Goal: Obtain resource: Obtain resource

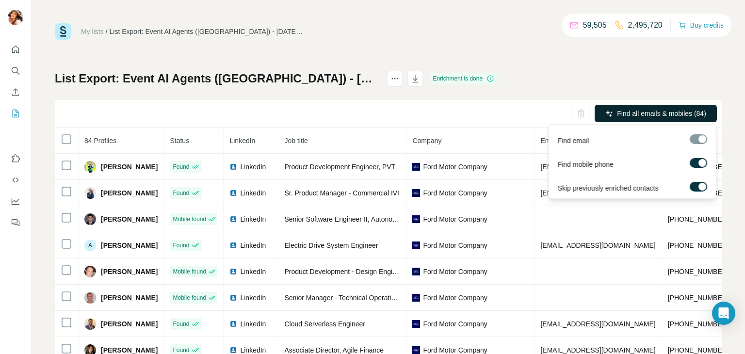
click at [692, 109] on span "Find all emails & mobiles (84)" at bounding box center [661, 114] width 89 height 10
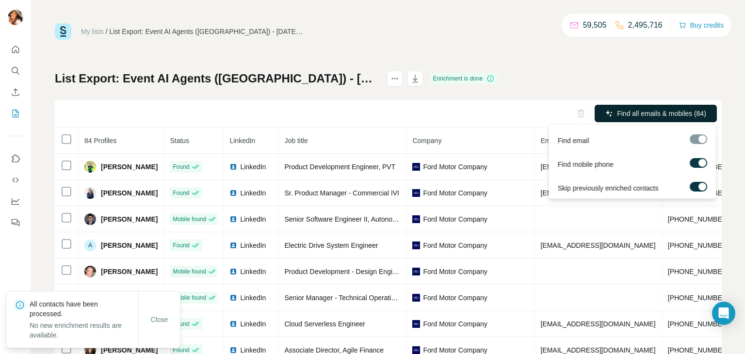
click at [685, 116] on span "Find all emails & mobiles (84)" at bounding box center [661, 114] width 89 height 10
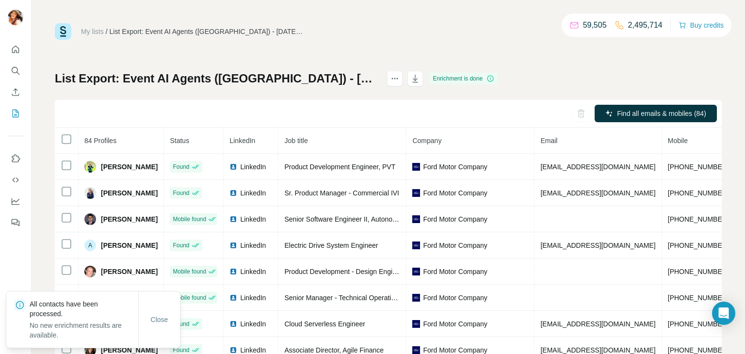
click at [664, 68] on div "My lists / List Export: Event AI Agents ([GEOGRAPHIC_DATA]) - [DATE] 12:40 59,5…" at bounding box center [388, 203] width 667 height 360
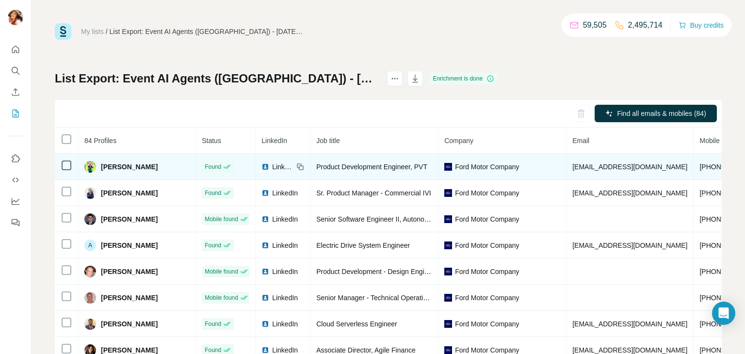
click at [123, 162] on span "[PERSON_NAME]" at bounding box center [129, 167] width 57 height 10
drag, startPoint x: 157, startPoint y: 166, endPoint x: 100, endPoint y: 162, distance: 56.9
click at [100, 162] on div "[PERSON_NAME]" at bounding box center [136, 167] width 105 height 12
copy span "[PERSON_NAME]"
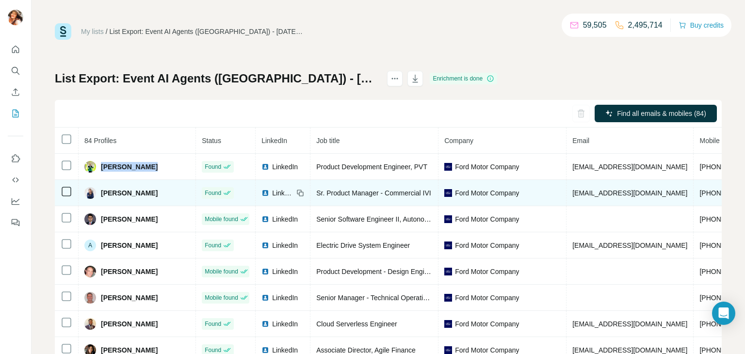
drag, startPoint x: 156, startPoint y: 194, endPoint x: 100, endPoint y: 194, distance: 55.3
click at [100, 194] on div "[PERSON_NAME]" at bounding box center [136, 193] width 105 height 12
copy span "[PERSON_NAME]"
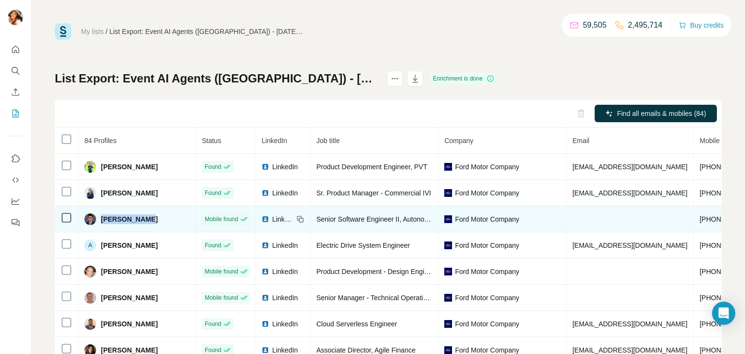
drag, startPoint x: 147, startPoint y: 219, endPoint x: 100, endPoint y: 215, distance: 47.7
click at [100, 215] on div "[PERSON_NAME]" at bounding box center [136, 219] width 105 height 12
copy span "[PERSON_NAME]"
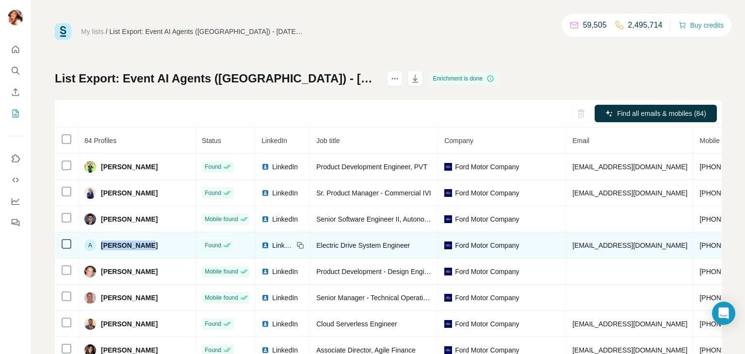
drag, startPoint x: 153, startPoint y: 249, endPoint x: 98, endPoint y: 253, distance: 55.0
click at [98, 253] on td "A [PERSON_NAME]" at bounding box center [137, 245] width 117 height 26
copy div "[PERSON_NAME]"
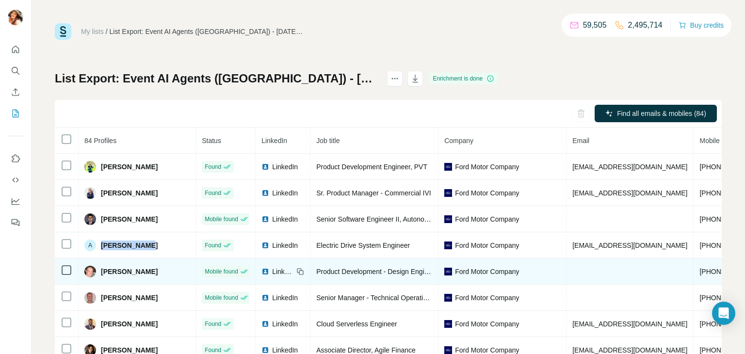
drag, startPoint x: 155, startPoint y: 274, endPoint x: 97, endPoint y: 272, distance: 57.3
click at [97, 272] on div "[PERSON_NAME]" at bounding box center [120, 272] width 73 height 12
copy div "[PERSON_NAME]"
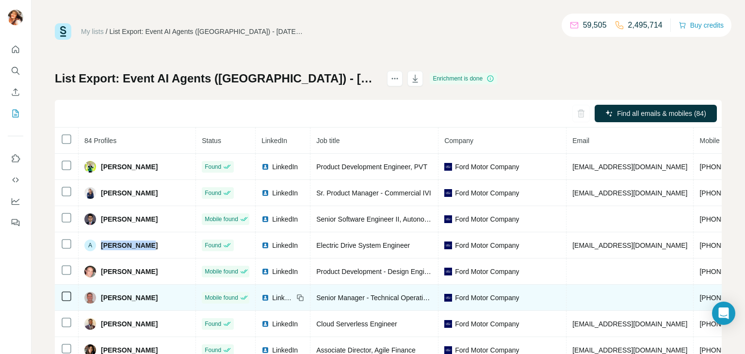
drag, startPoint x: 160, startPoint y: 304, endPoint x: 100, endPoint y: 294, distance: 60.5
click at [100, 294] on div "[PERSON_NAME]" at bounding box center [136, 298] width 105 height 12
copy span "[PERSON_NAME]"
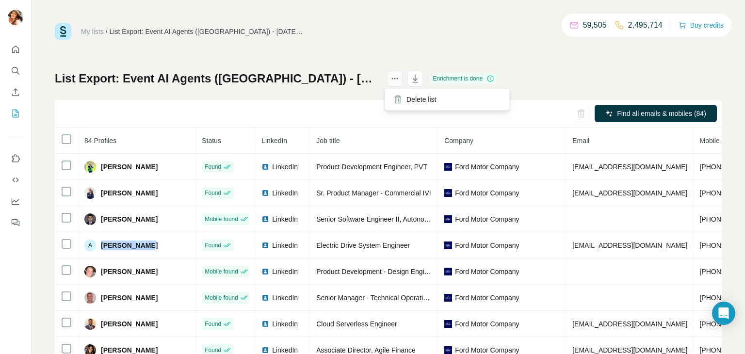
click at [390, 79] on icon "actions" at bounding box center [395, 79] width 10 height 10
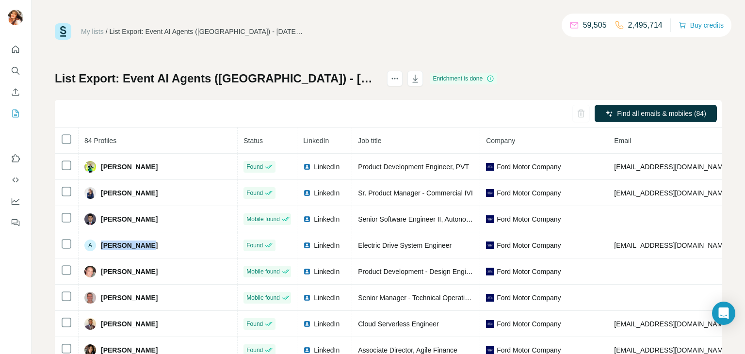
scroll to position [53, 0]
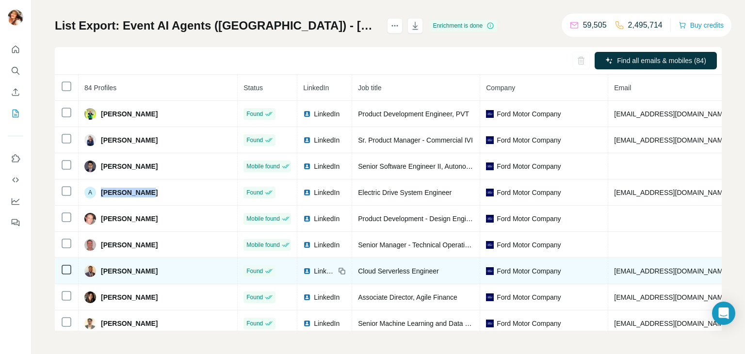
drag, startPoint x: 154, startPoint y: 270, endPoint x: 99, endPoint y: 266, distance: 55.4
click at [99, 266] on div "[PERSON_NAME]" at bounding box center [157, 271] width 147 height 12
copy span "[PERSON_NAME]"
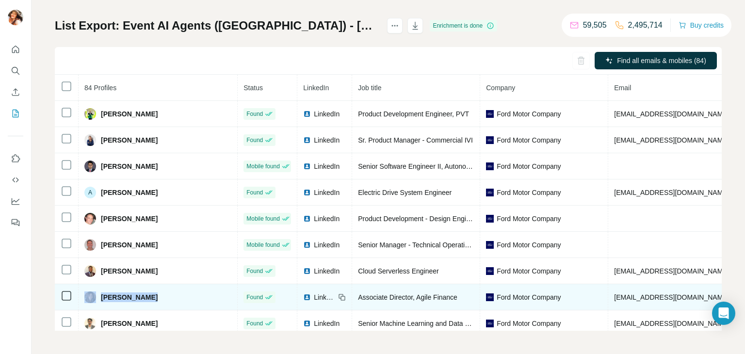
drag, startPoint x: 145, startPoint y: 300, endPoint x: 96, endPoint y: 300, distance: 49.9
click at [96, 300] on div "[PERSON_NAME]" at bounding box center [157, 297] width 147 height 12
copy div "[PERSON_NAME]"
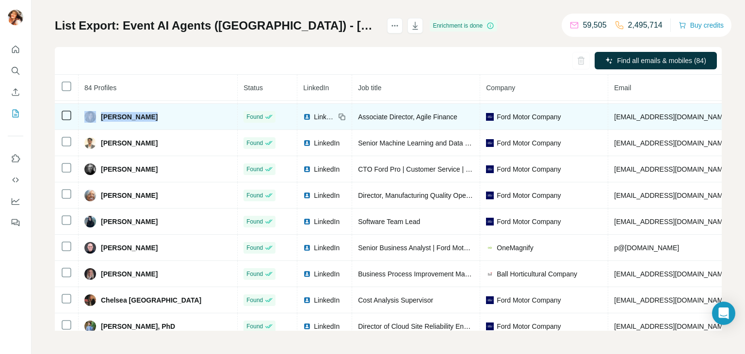
scroll to position [207, 0]
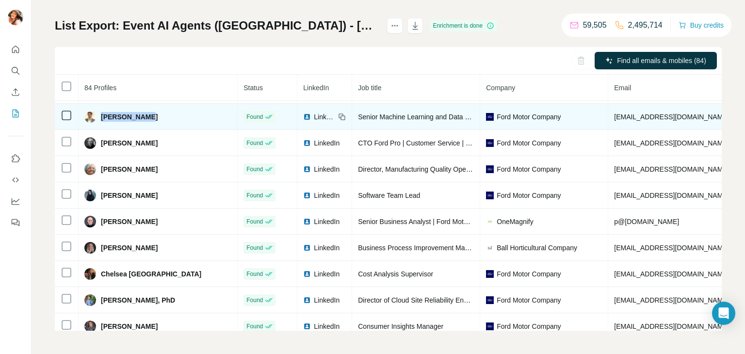
drag, startPoint x: 156, startPoint y: 112, endPoint x: 101, endPoint y: 113, distance: 55.3
click at [101, 113] on div "[PERSON_NAME]" at bounding box center [157, 117] width 147 height 12
copy span "[PERSON_NAME]"
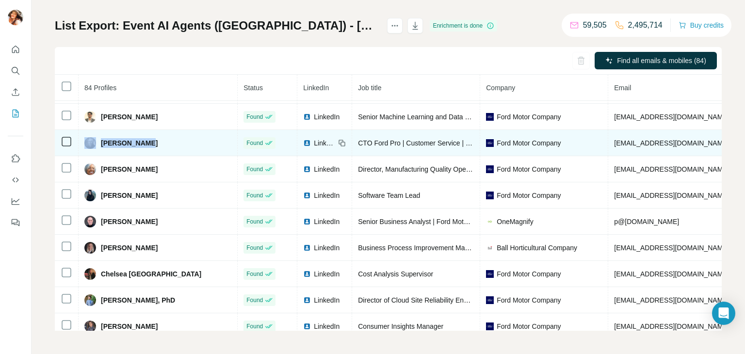
drag, startPoint x: 144, startPoint y: 146, endPoint x: 97, endPoint y: 144, distance: 47.6
click at [97, 144] on div "[PERSON_NAME]" at bounding box center [157, 143] width 147 height 12
copy div "[PERSON_NAME]"
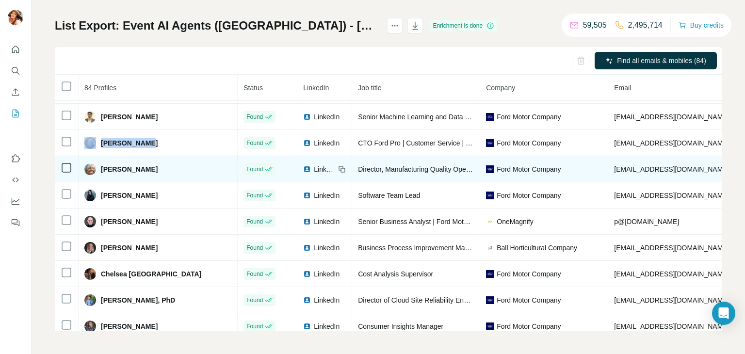
drag, startPoint x: 171, startPoint y: 175, endPoint x: 99, endPoint y: 171, distance: 71.4
click at [99, 171] on div "[PERSON_NAME]" at bounding box center [157, 169] width 147 height 12
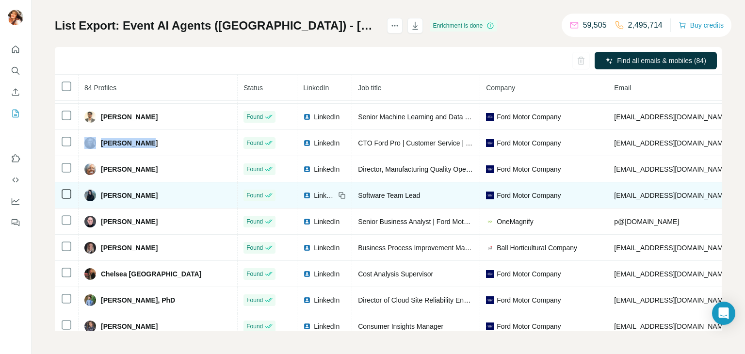
drag, startPoint x: 144, startPoint y: 201, endPoint x: 96, endPoint y: 200, distance: 49.0
click at [96, 200] on div "[PERSON_NAME]" at bounding box center [120, 196] width 73 height 12
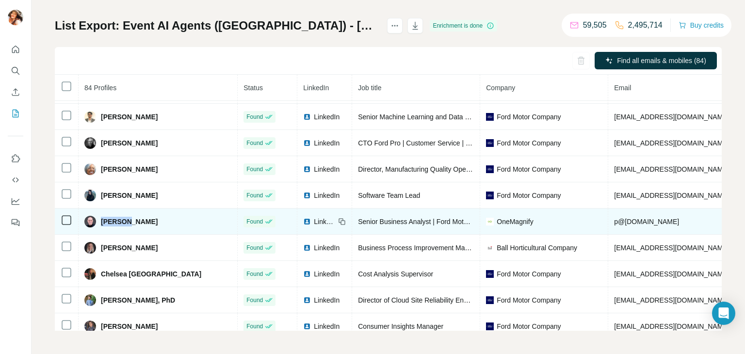
drag, startPoint x: 131, startPoint y: 227, endPoint x: 99, endPoint y: 222, distance: 32.0
click at [99, 222] on div "[PERSON_NAME]" at bounding box center [157, 222] width 147 height 12
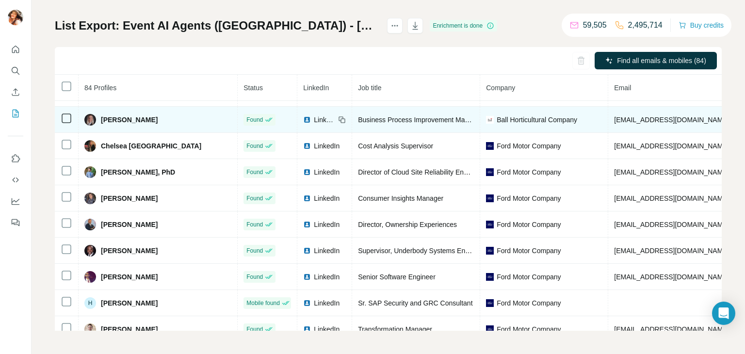
scroll to position [341, 0]
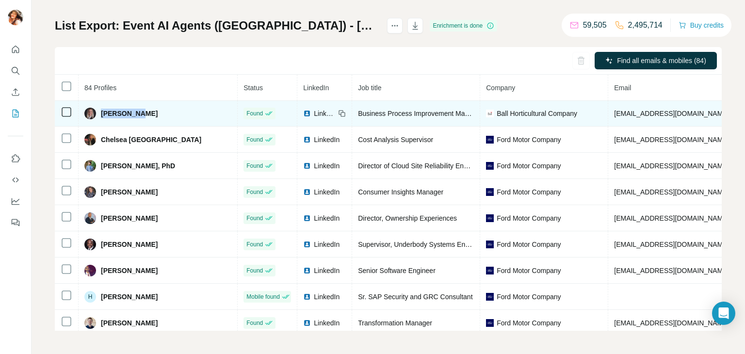
drag, startPoint x: 138, startPoint y: 115, endPoint x: 100, endPoint y: 114, distance: 37.8
click at [100, 114] on div "[PERSON_NAME]" at bounding box center [157, 114] width 147 height 12
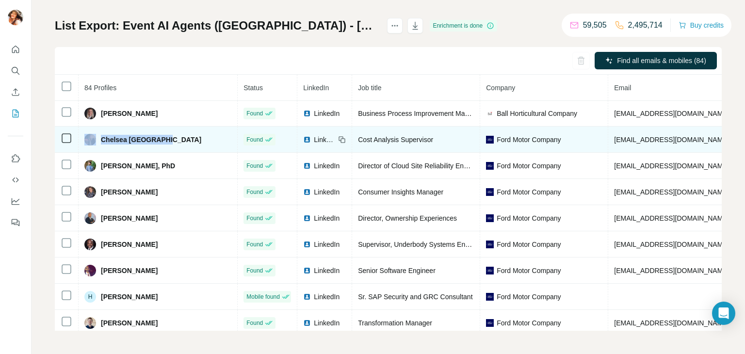
drag, startPoint x: 167, startPoint y: 142, endPoint x: 98, endPoint y: 148, distance: 69.1
click at [98, 148] on td "Chelsea [GEOGRAPHIC_DATA]" at bounding box center [158, 140] width 159 height 26
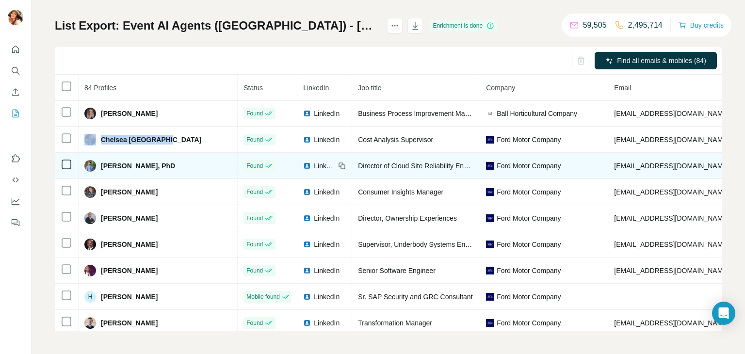
drag, startPoint x: 193, startPoint y: 171, endPoint x: 100, endPoint y: 161, distance: 94.1
click at [100, 161] on td "[PERSON_NAME], PhD" at bounding box center [158, 166] width 159 height 26
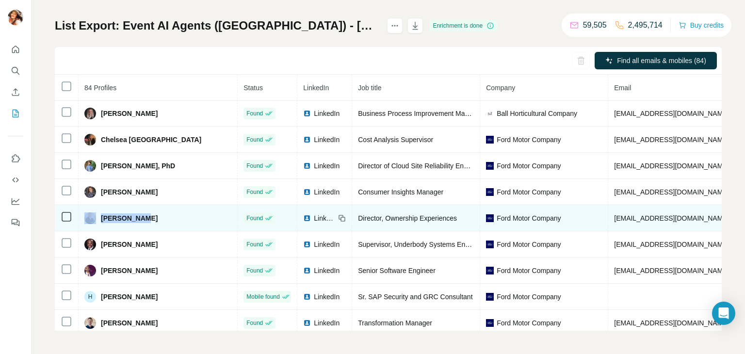
drag, startPoint x: 144, startPoint y: 221, endPoint x: 77, endPoint y: 213, distance: 66.9
click at [77, 213] on tr "[PERSON_NAME] Found LinkedIn Director, Ownership Experiences Ford Motor Company…" at bounding box center [654, 218] width 1199 height 26
click at [173, 223] on div "[PERSON_NAME]" at bounding box center [157, 218] width 147 height 12
drag, startPoint x: 147, startPoint y: 223, endPoint x: 100, endPoint y: 219, distance: 47.2
click at [100, 219] on div "[PERSON_NAME]" at bounding box center [157, 218] width 147 height 12
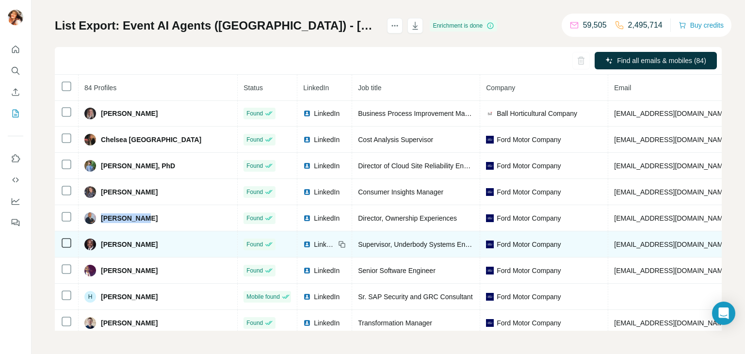
drag, startPoint x: 158, startPoint y: 250, endPoint x: 100, endPoint y: 245, distance: 57.9
click at [100, 245] on div "[PERSON_NAME]" at bounding box center [157, 245] width 147 height 12
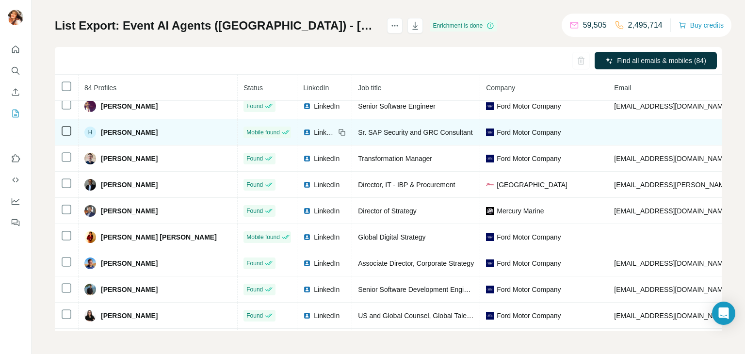
scroll to position [509, 0]
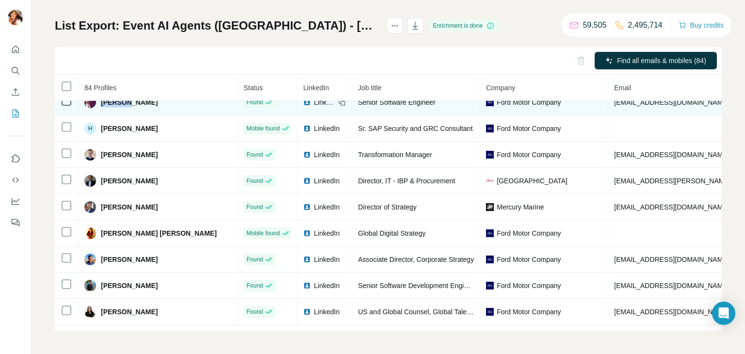
drag, startPoint x: 135, startPoint y: 106, endPoint x: 100, endPoint y: 106, distance: 35.4
click at [100, 106] on div "[PERSON_NAME]" at bounding box center [157, 102] width 147 height 12
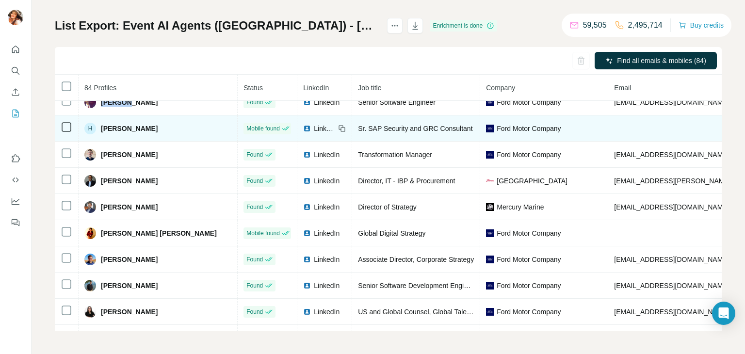
drag, startPoint x: 172, startPoint y: 131, endPoint x: 95, endPoint y: 127, distance: 77.7
click at [95, 127] on div "[PERSON_NAME]" at bounding box center [157, 129] width 147 height 12
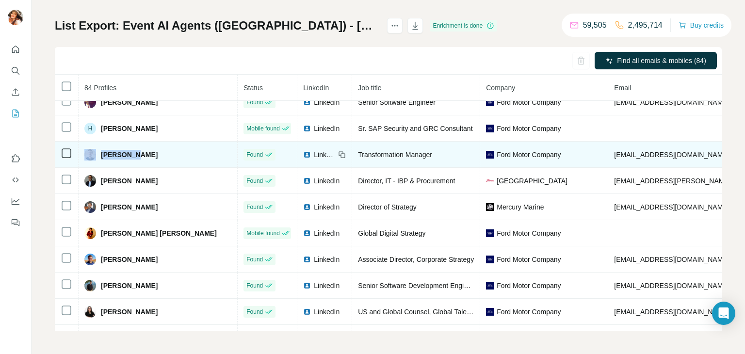
drag, startPoint x: 135, startPoint y: 159, endPoint x: 96, endPoint y: 157, distance: 38.8
click at [96, 157] on div "[PERSON_NAME]" at bounding box center [157, 155] width 147 height 12
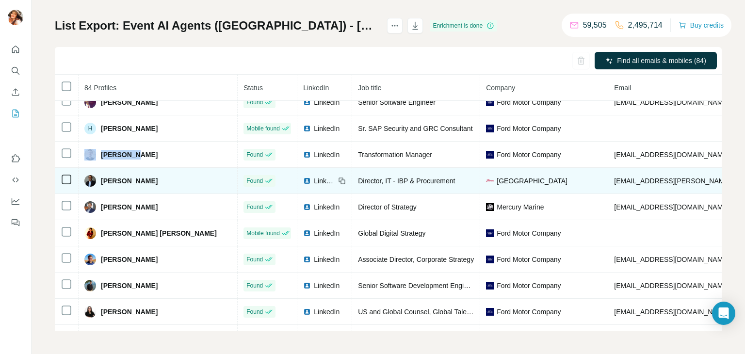
drag, startPoint x: 168, startPoint y: 187, endPoint x: 94, endPoint y: 180, distance: 74.5
click at [94, 180] on div "[PERSON_NAME]" at bounding box center [157, 181] width 147 height 12
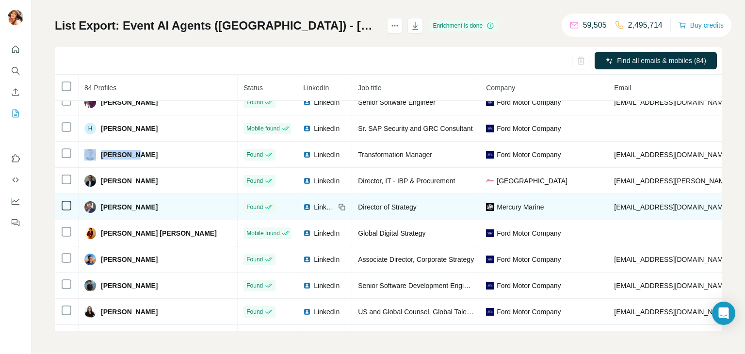
drag, startPoint x: 160, startPoint y: 214, endPoint x: 97, endPoint y: 213, distance: 62.6
click at [97, 213] on div "[PERSON_NAME]" at bounding box center [157, 207] width 147 height 12
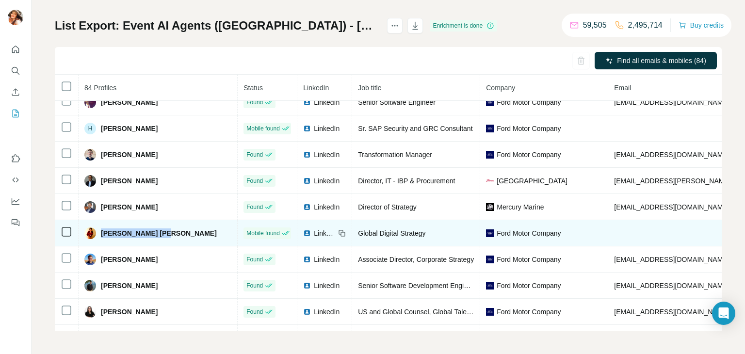
drag, startPoint x: 165, startPoint y: 236, endPoint x: 99, endPoint y: 232, distance: 65.6
click at [99, 232] on div "[PERSON_NAME] [PERSON_NAME]" at bounding box center [157, 233] width 147 height 12
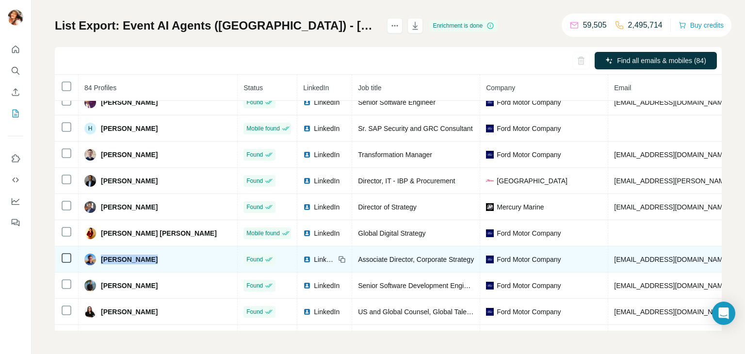
drag, startPoint x: 147, startPoint y: 263, endPoint x: 101, endPoint y: 258, distance: 45.8
click at [101, 258] on div "[PERSON_NAME]" at bounding box center [157, 260] width 147 height 12
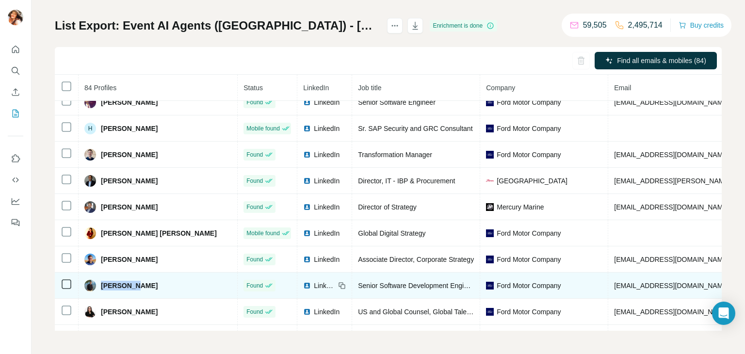
drag, startPoint x: 181, startPoint y: 288, endPoint x: 100, endPoint y: 288, distance: 80.5
click at [100, 288] on div "[PERSON_NAME]" at bounding box center [157, 286] width 147 height 12
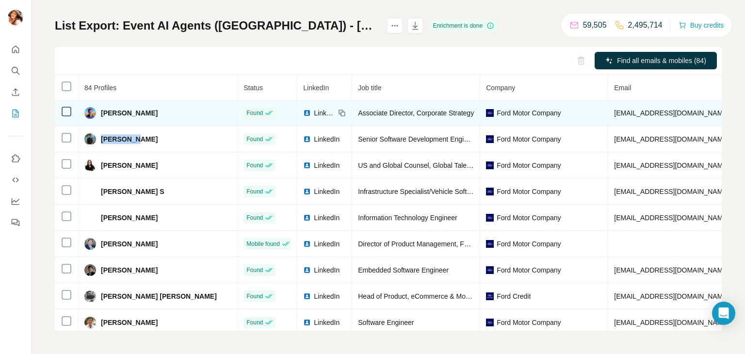
scroll to position [673, 0]
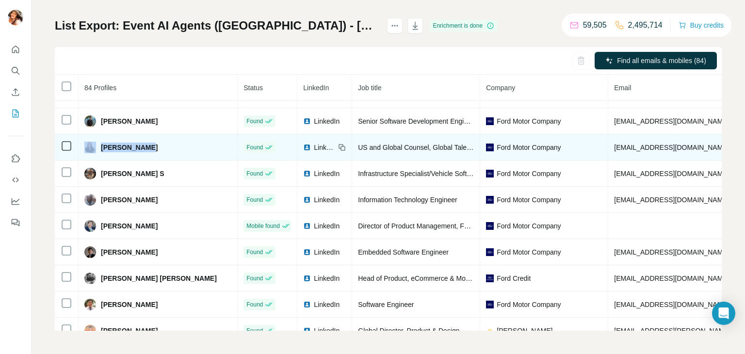
drag, startPoint x: 159, startPoint y: 157, endPoint x: 93, endPoint y: 150, distance: 65.8
click at [93, 150] on div "[PERSON_NAME]" at bounding box center [157, 148] width 147 height 12
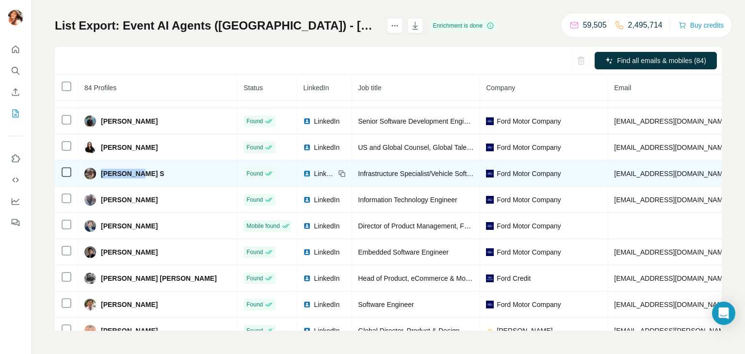
drag, startPoint x: 143, startPoint y: 178, endPoint x: 99, endPoint y: 179, distance: 43.2
click at [99, 179] on div "[PERSON_NAME] S" at bounding box center [157, 174] width 147 height 12
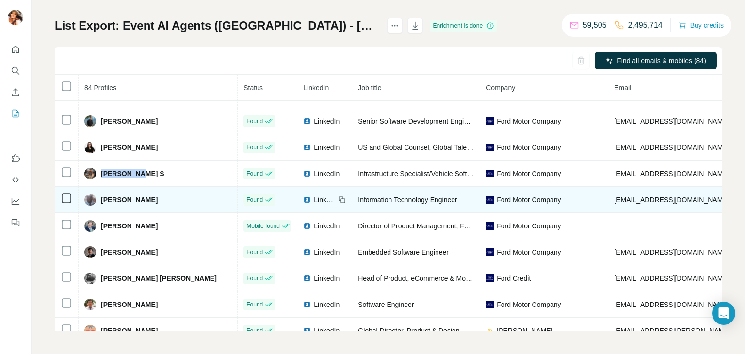
drag, startPoint x: 170, startPoint y: 208, endPoint x: 99, endPoint y: 202, distance: 70.6
click at [99, 202] on div "[PERSON_NAME]" at bounding box center [157, 200] width 147 height 12
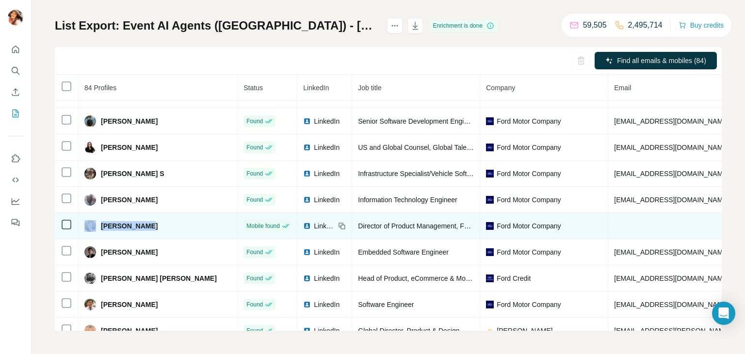
drag, startPoint x: 145, startPoint y: 235, endPoint x: 87, endPoint y: 231, distance: 58.3
click at [87, 231] on div "[PERSON_NAME]" at bounding box center [157, 226] width 147 height 12
click at [146, 239] on td "[PERSON_NAME]" at bounding box center [158, 226] width 159 height 26
drag, startPoint x: 146, startPoint y: 235, endPoint x: 101, endPoint y: 234, distance: 45.6
click at [101, 232] on div "[PERSON_NAME]" at bounding box center [157, 226] width 147 height 12
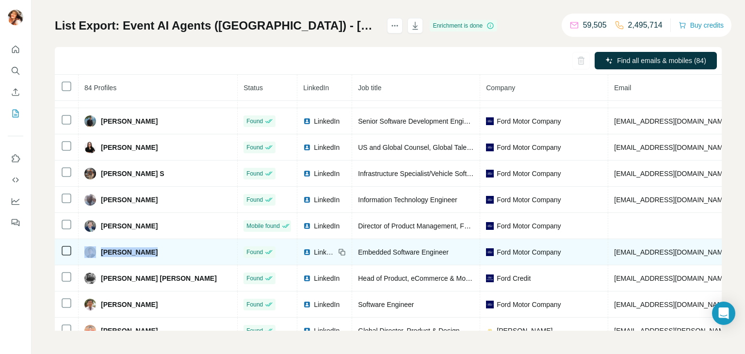
drag, startPoint x: 167, startPoint y: 256, endPoint x: 96, endPoint y: 258, distance: 71.3
click at [96, 258] on div "[PERSON_NAME]" at bounding box center [157, 252] width 147 height 12
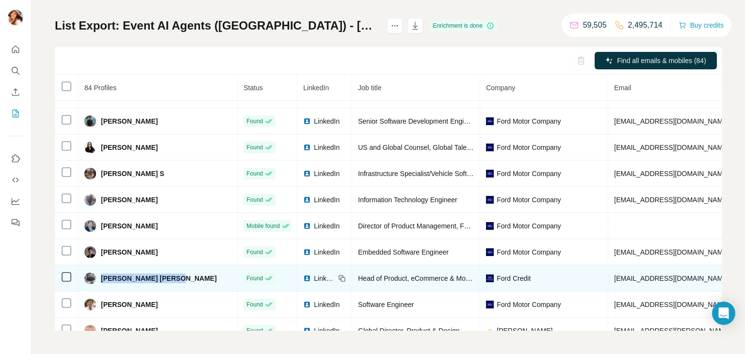
drag, startPoint x: 176, startPoint y: 283, endPoint x: 100, endPoint y: 274, distance: 76.2
click at [100, 274] on td "[PERSON_NAME] [PERSON_NAME]" at bounding box center [158, 278] width 159 height 26
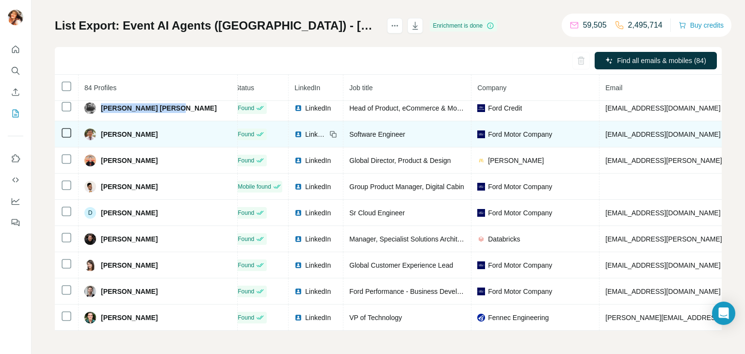
scroll to position [847, 9]
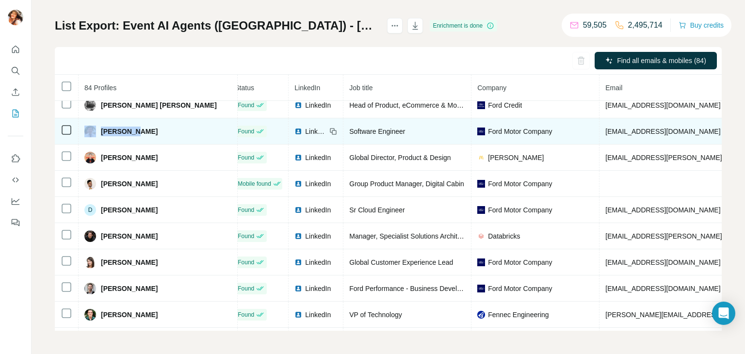
drag, startPoint x: 142, startPoint y: 137, endPoint x: 98, endPoint y: 137, distance: 43.6
click at [98, 137] on div "[PERSON_NAME]" at bounding box center [157, 132] width 147 height 12
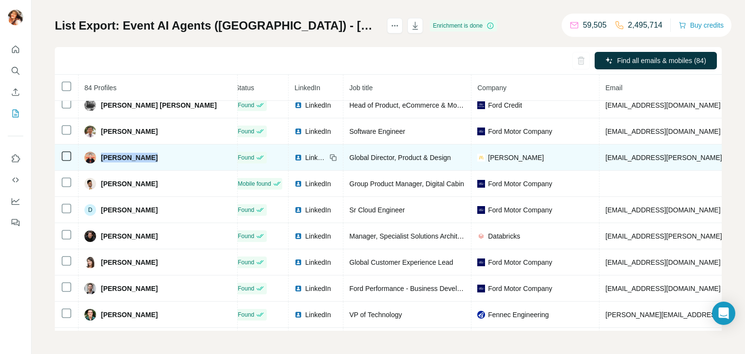
drag, startPoint x: 148, startPoint y: 167, endPoint x: 101, endPoint y: 167, distance: 47.5
click at [101, 162] on span "[PERSON_NAME]" at bounding box center [129, 158] width 57 height 10
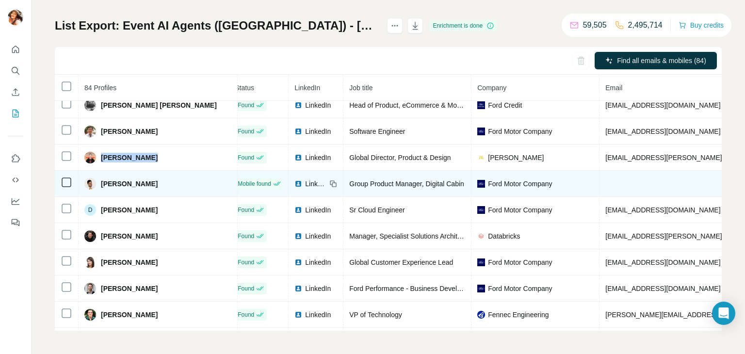
drag, startPoint x: 155, startPoint y: 194, endPoint x: 99, endPoint y: 189, distance: 56.5
click at [99, 189] on div "[PERSON_NAME]" at bounding box center [157, 184] width 147 height 12
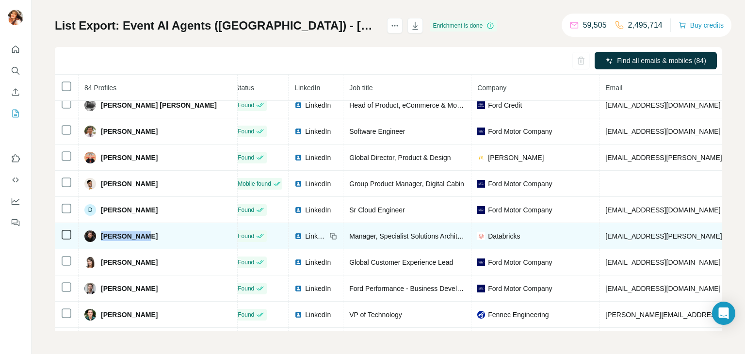
drag, startPoint x: 146, startPoint y: 245, endPoint x: 101, endPoint y: 240, distance: 44.8
click at [101, 240] on div "[PERSON_NAME]" at bounding box center [157, 236] width 147 height 12
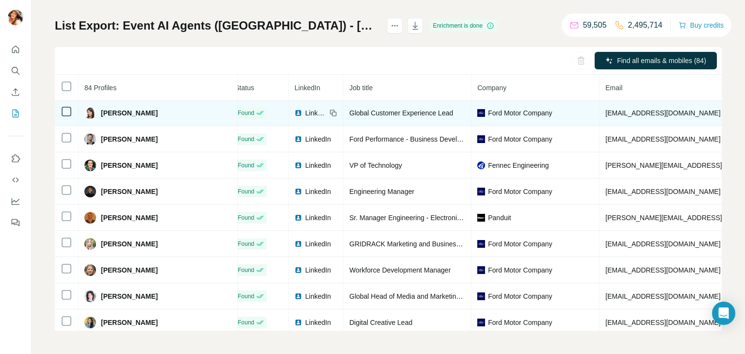
scroll to position [996, 8]
drag, startPoint x: 138, startPoint y: 118, endPoint x: 95, endPoint y: 120, distance: 43.2
click at [95, 119] on div "[PERSON_NAME]" at bounding box center [157, 113] width 147 height 12
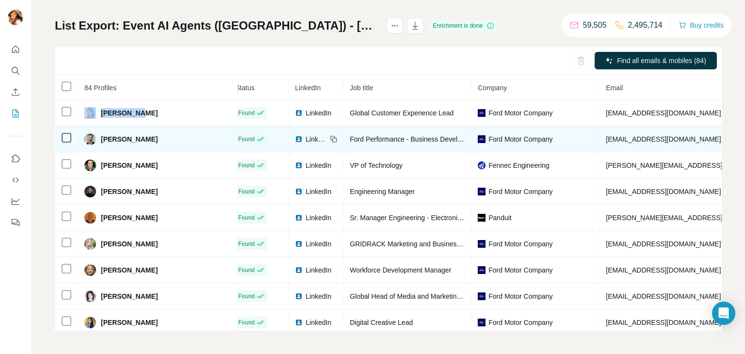
drag, startPoint x: 165, startPoint y: 144, endPoint x: 101, endPoint y: 143, distance: 64.0
click at [101, 143] on div "[PERSON_NAME]" at bounding box center [157, 139] width 147 height 12
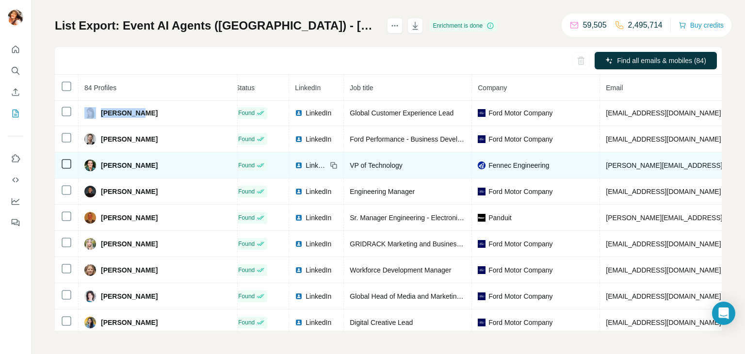
drag, startPoint x: 160, startPoint y: 174, endPoint x: 101, endPoint y: 164, distance: 59.5
click at [101, 164] on td "[PERSON_NAME]" at bounding box center [158, 165] width 159 height 26
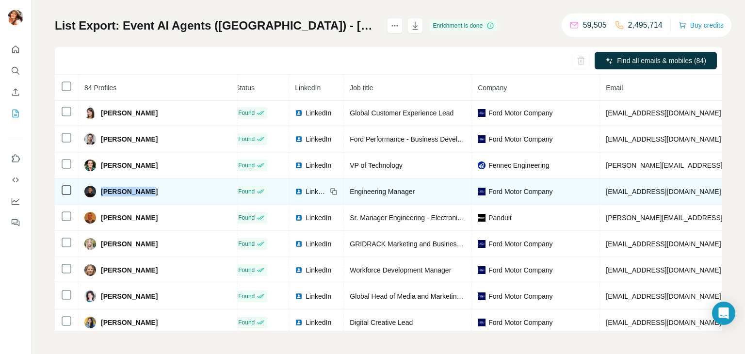
drag, startPoint x: 140, startPoint y: 202, endPoint x: 100, endPoint y: 200, distance: 39.3
click at [101, 196] on span "[PERSON_NAME]" at bounding box center [129, 192] width 57 height 10
drag, startPoint x: 163, startPoint y: 226, endPoint x: 101, endPoint y: 211, distance: 64.3
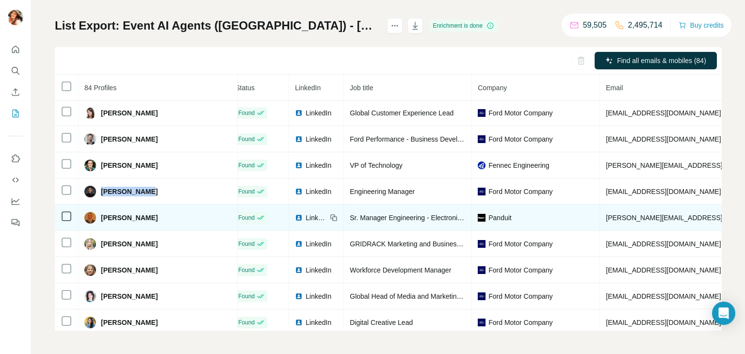
click at [156, 224] on div "[PERSON_NAME]" at bounding box center [157, 218] width 147 height 12
drag, startPoint x: 159, startPoint y: 228, endPoint x: 101, endPoint y: 227, distance: 58.2
click at [101, 224] on div "[PERSON_NAME]" at bounding box center [157, 218] width 147 height 12
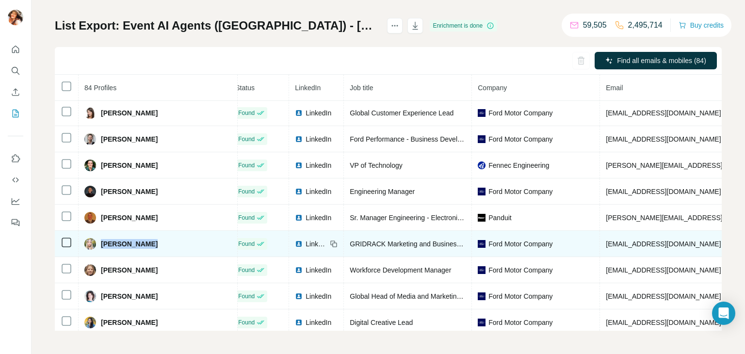
drag, startPoint x: 148, startPoint y: 254, endPoint x: 101, endPoint y: 253, distance: 47.1
click at [101, 250] on div "[PERSON_NAME]" at bounding box center [157, 244] width 147 height 12
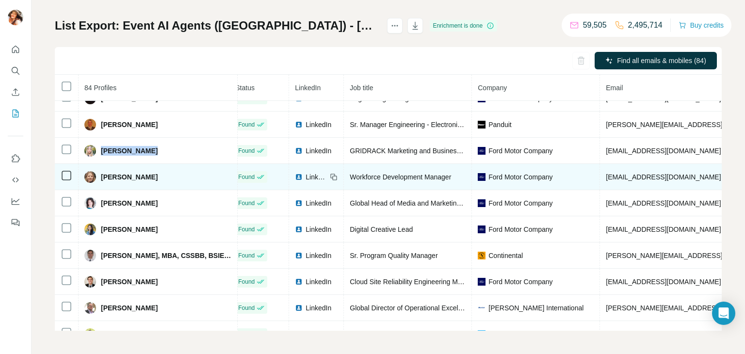
scroll to position [1089, 7]
drag, startPoint x: 148, startPoint y: 188, endPoint x: 101, endPoint y: 181, distance: 47.9
click at [101, 181] on div "[PERSON_NAME]" at bounding box center [157, 177] width 147 height 12
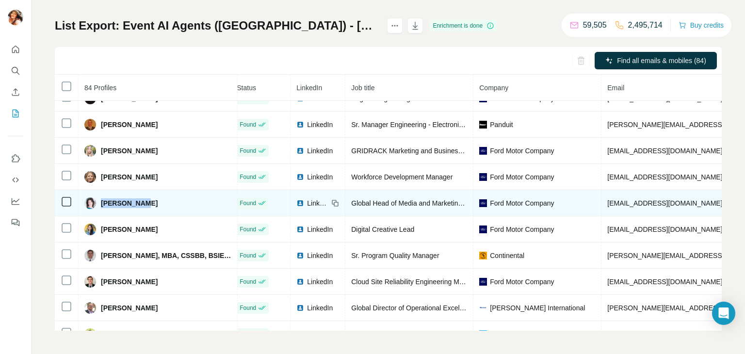
drag, startPoint x: 140, startPoint y: 212, endPoint x: 99, endPoint y: 209, distance: 40.8
click at [99, 209] on div "[PERSON_NAME]" at bounding box center [157, 203] width 147 height 12
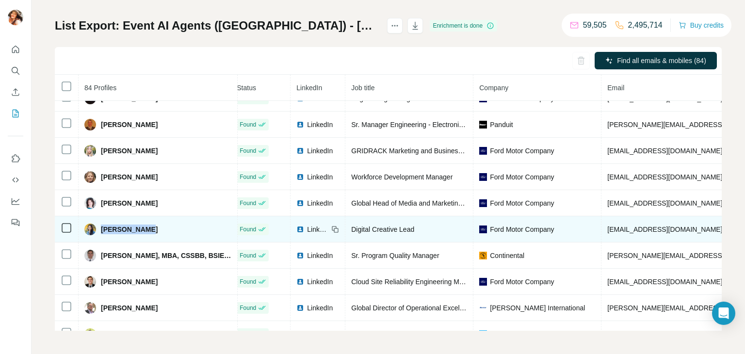
drag, startPoint x: 141, startPoint y: 240, endPoint x: 100, endPoint y: 228, distance: 42.6
click at [100, 228] on td "[PERSON_NAME]" at bounding box center [158, 229] width 159 height 26
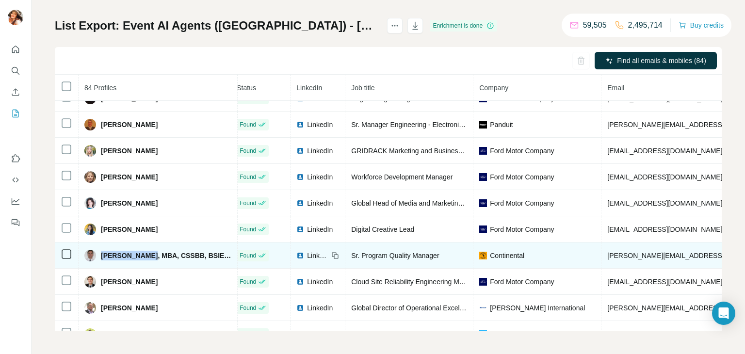
drag, startPoint x: 144, startPoint y: 262, endPoint x: 101, endPoint y: 263, distance: 43.2
click at [101, 260] on span "[PERSON_NAME], MBA, CSSBB, BSIE, CSM" at bounding box center [166, 256] width 130 height 10
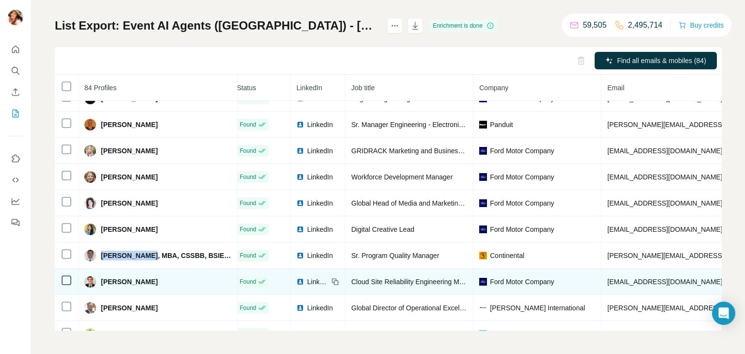
drag, startPoint x: 156, startPoint y: 290, endPoint x: 102, endPoint y: 291, distance: 54.3
click at [102, 288] on div "[PERSON_NAME]" at bounding box center [157, 282] width 147 height 12
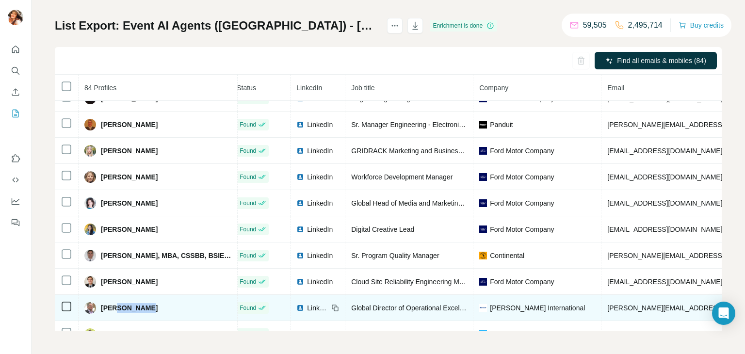
scroll to position [1093, 7]
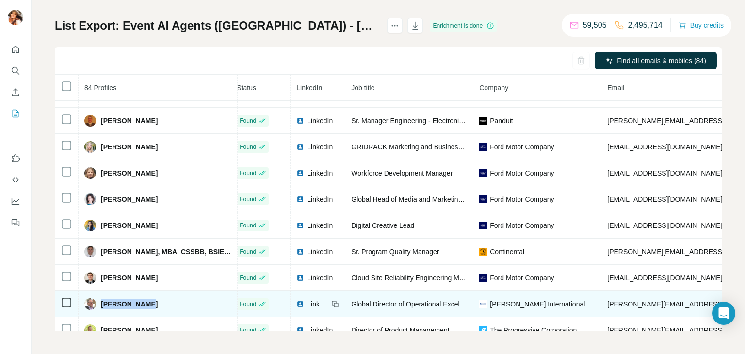
drag, startPoint x: 140, startPoint y: 320, endPoint x: 101, endPoint y: 314, distance: 39.2
click at [101, 309] on span "[PERSON_NAME]" at bounding box center [129, 304] width 57 height 10
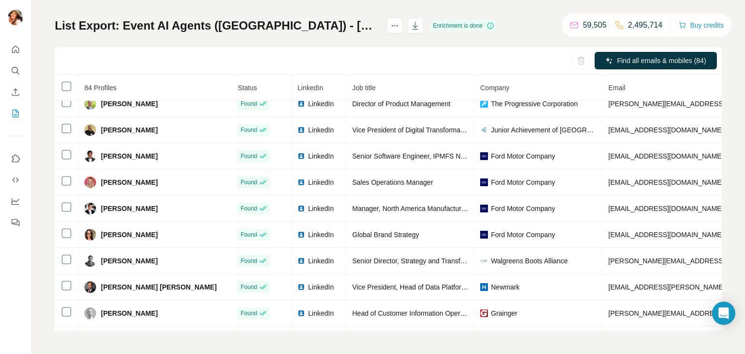
scroll to position [1320, 6]
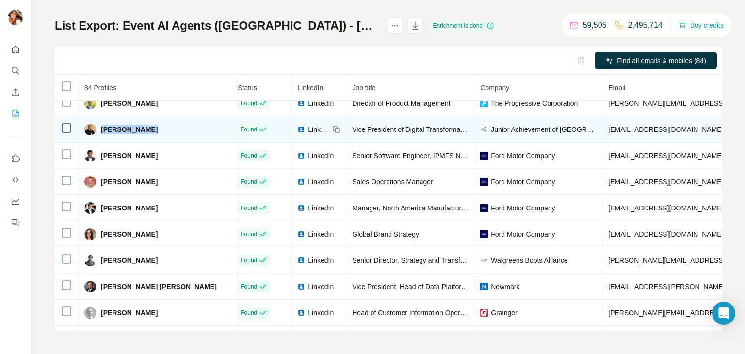
drag, startPoint x: 148, startPoint y: 142, endPoint x: 101, endPoint y: 136, distance: 47.9
click at [101, 135] on div "[PERSON_NAME]" at bounding box center [157, 130] width 147 height 12
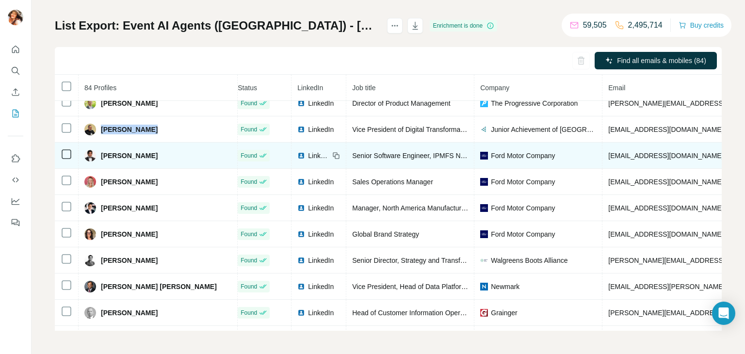
drag, startPoint x: 166, startPoint y: 165, endPoint x: 98, endPoint y: 161, distance: 67.5
click at [98, 161] on div "[PERSON_NAME]" at bounding box center [157, 156] width 147 height 12
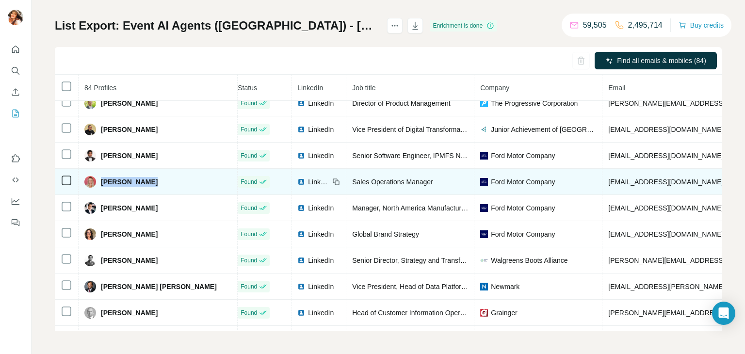
drag, startPoint x: 151, startPoint y: 192, endPoint x: 101, endPoint y: 191, distance: 49.5
click at [101, 188] on div "[PERSON_NAME]" at bounding box center [157, 182] width 147 height 12
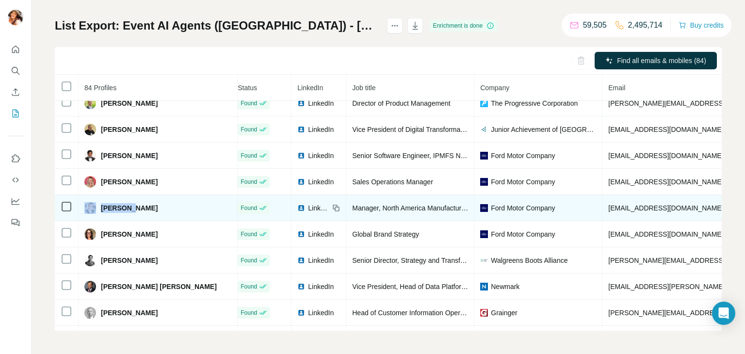
drag, startPoint x: 134, startPoint y: 219, endPoint x: 98, endPoint y: 216, distance: 36.0
click at [98, 214] on div "[PERSON_NAME]" at bounding box center [157, 208] width 147 height 12
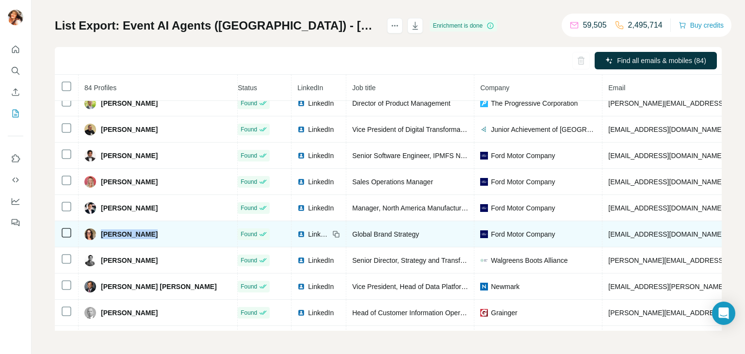
drag, startPoint x: 153, startPoint y: 244, endPoint x: 100, endPoint y: 248, distance: 53.5
click at [100, 240] on div "[PERSON_NAME]" at bounding box center [157, 234] width 147 height 12
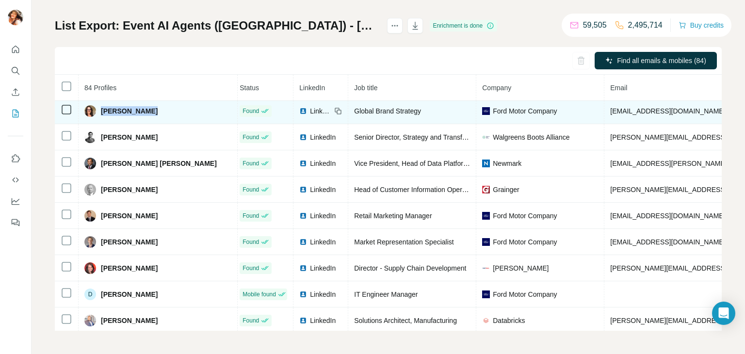
scroll to position [1438, 4]
